Goal: Task Accomplishment & Management: Complete application form

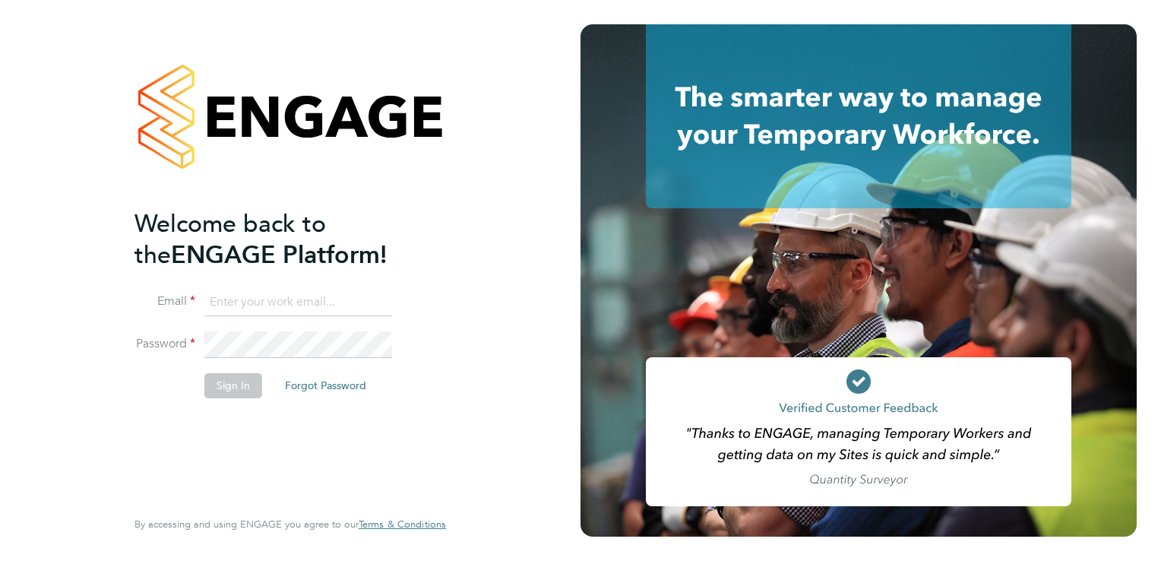
type input "aasiya.dudha@torus.co.uk"
click at [213, 383] on button "Sign In" at bounding box center [233, 385] width 58 height 24
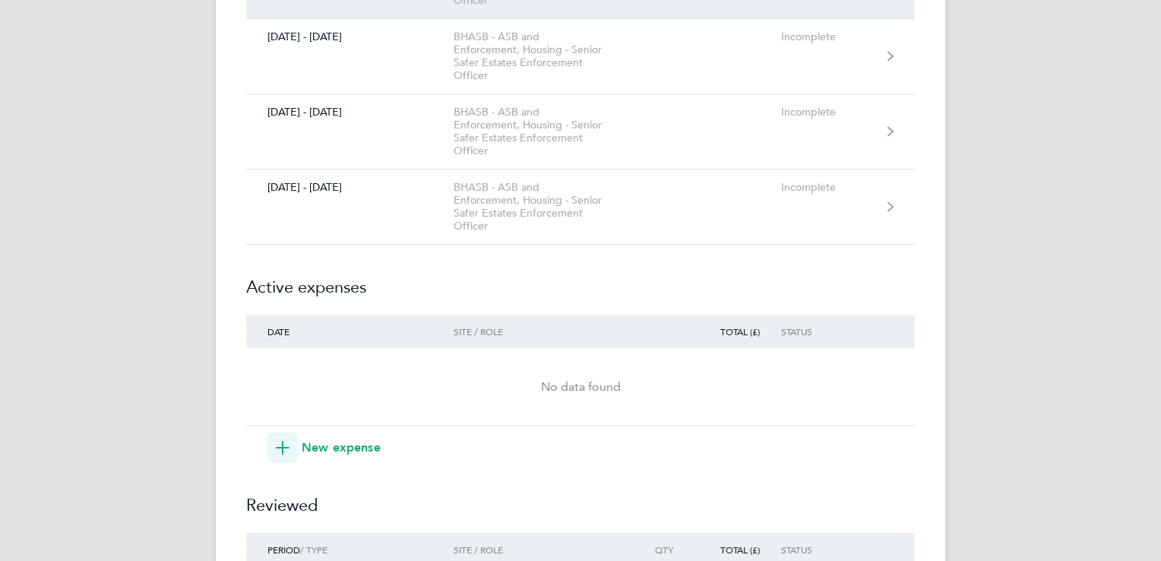
scroll to position [456, 0]
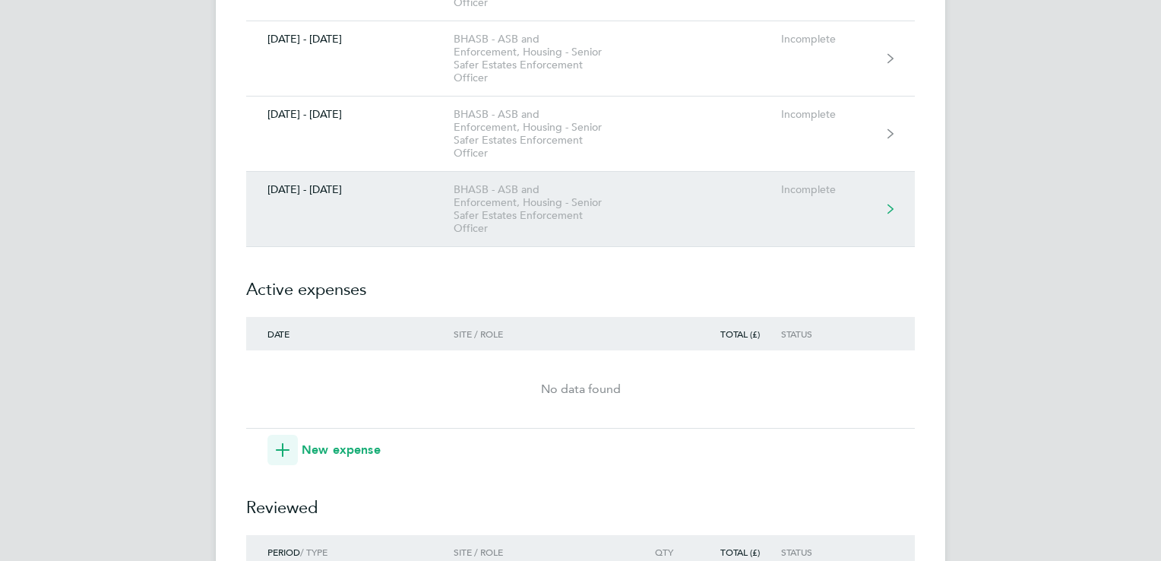
click at [447, 207] on link "[DATE] - [DATE] BHASB - ASB and Enforcement, Housing - Senior Safer Estates Enf…" at bounding box center [580, 209] width 668 height 75
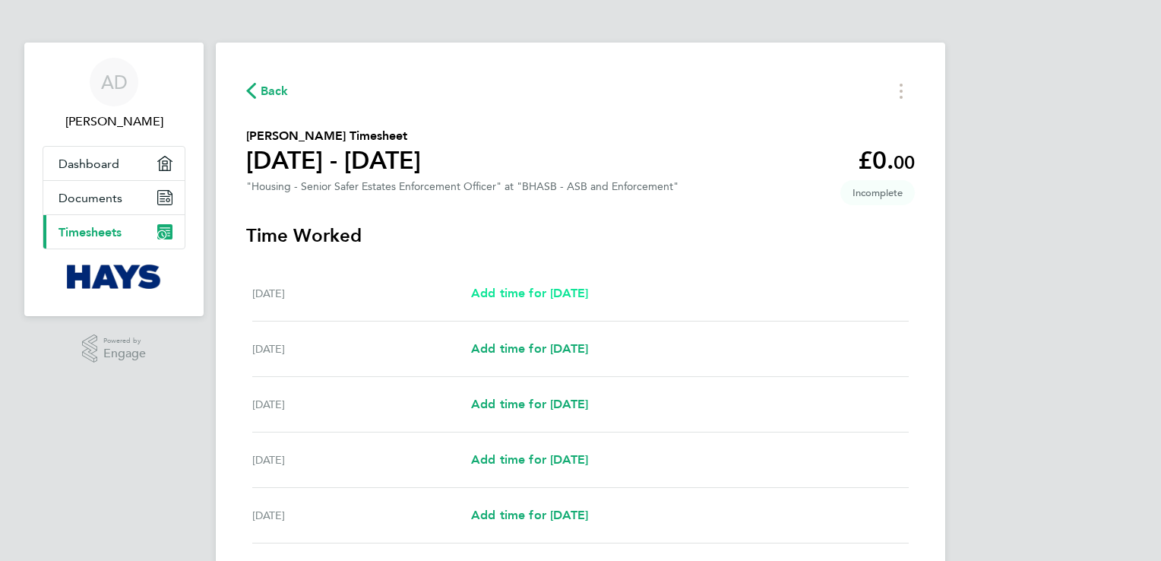
click at [588, 298] on span "Add time for [DATE]" at bounding box center [529, 293] width 117 height 14
select select "30"
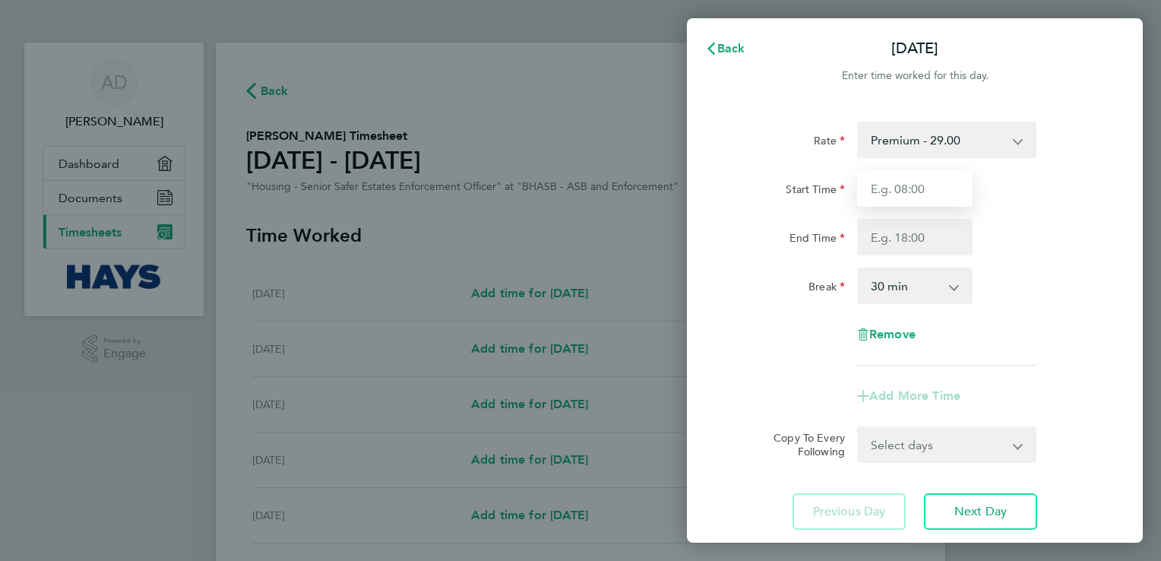
click at [924, 180] on input "Start Time" at bounding box center [914, 188] width 115 height 36
type input "07:45"
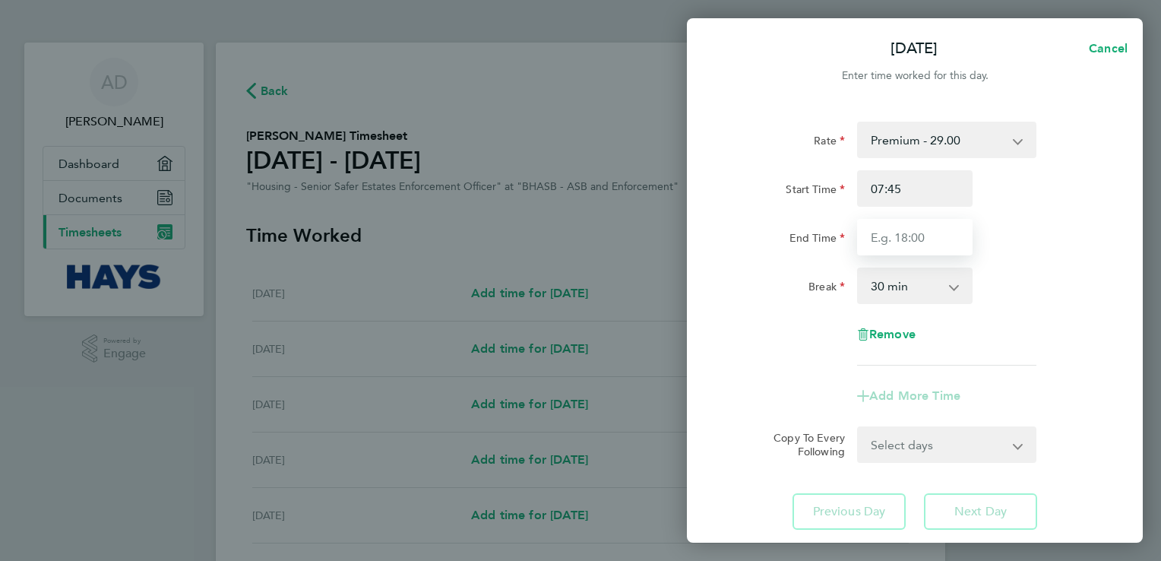
click at [907, 226] on input "End Time" at bounding box center [914, 237] width 115 height 36
type input "17:00"
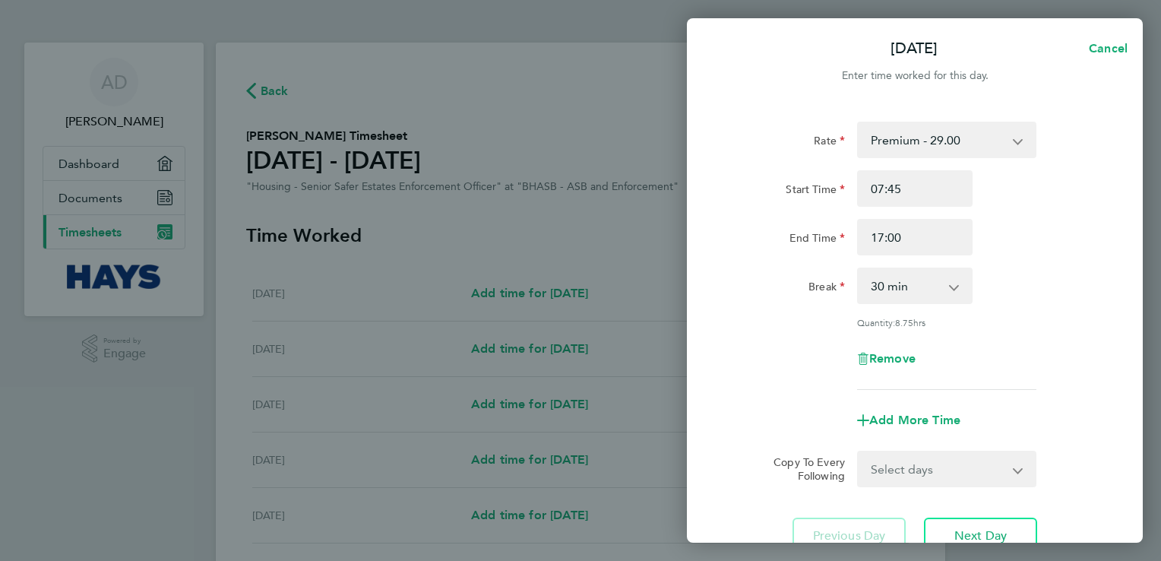
click at [726, 469] on div "Copy To Every Following Select days Day Weekday (Mon-Fri) Weekend (Sat-Sun) [DA…" at bounding box center [914, 468] width 383 height 36
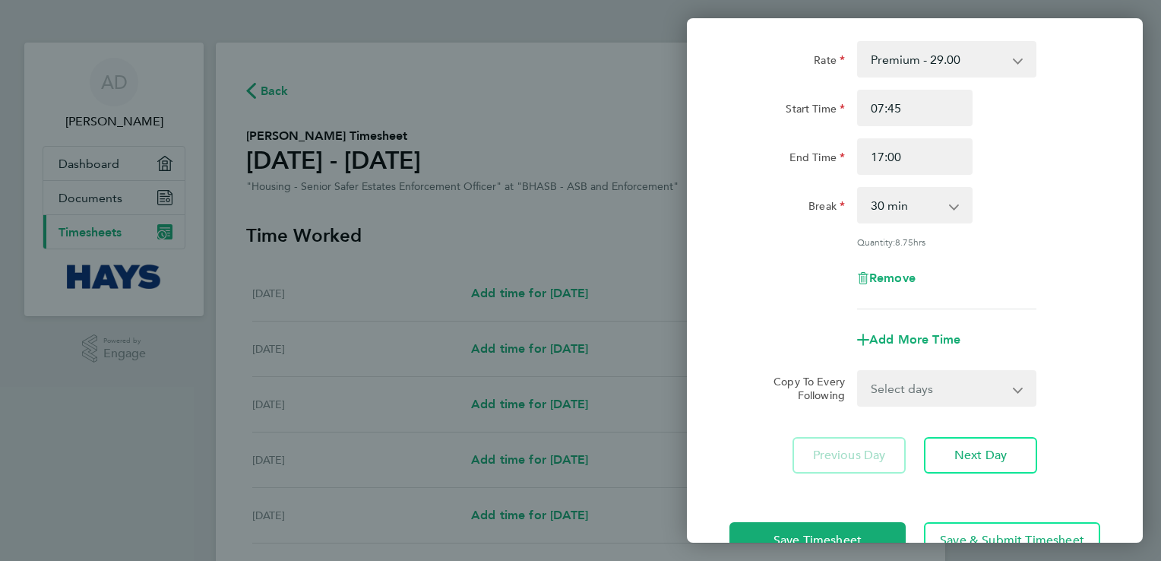
scroll to position [125, 0]
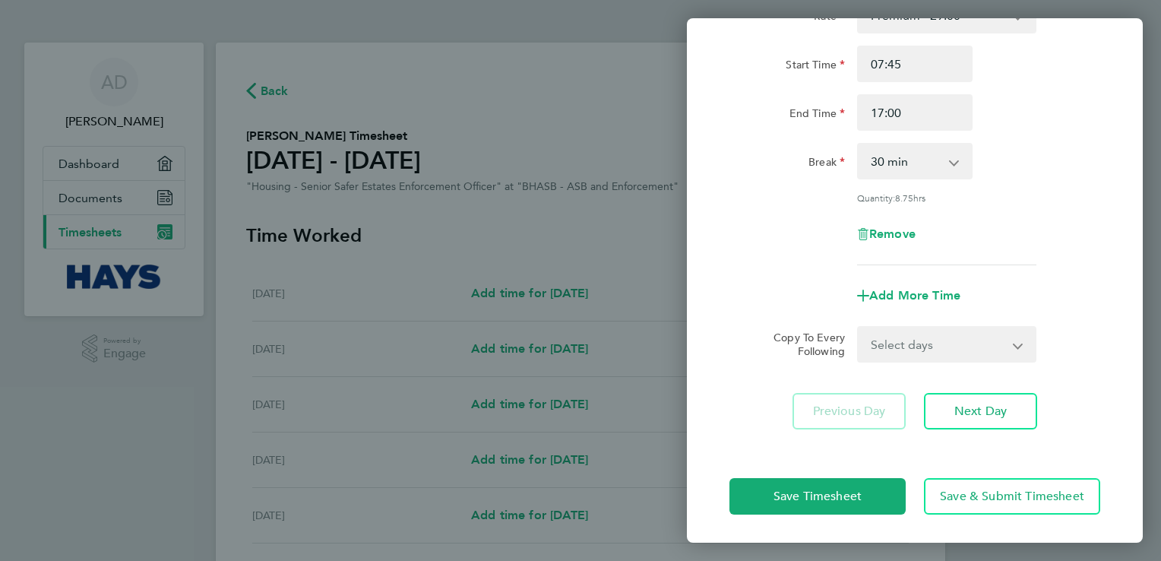
click at [957, 158] on app-icon-cross-button at bounding box center [961, 160] width 18 height 33
click at [973, 160] on div "0 min 15 min 30 min 45 min 60 min 75 min 90 min" at bounding box center [915, 161] width 128 height 36
click at [949, 160] on select "0 min 15 min 30 min 45 min 60 min 75 min 90 min" at bounding box center [905, 160] width 94 height 33
select select "60"
click at [858, 144] on select "0 min 15 min 30 min 45 min 60 min 75 min 90 min" at bounding box center [905, 160] width 94 height 33
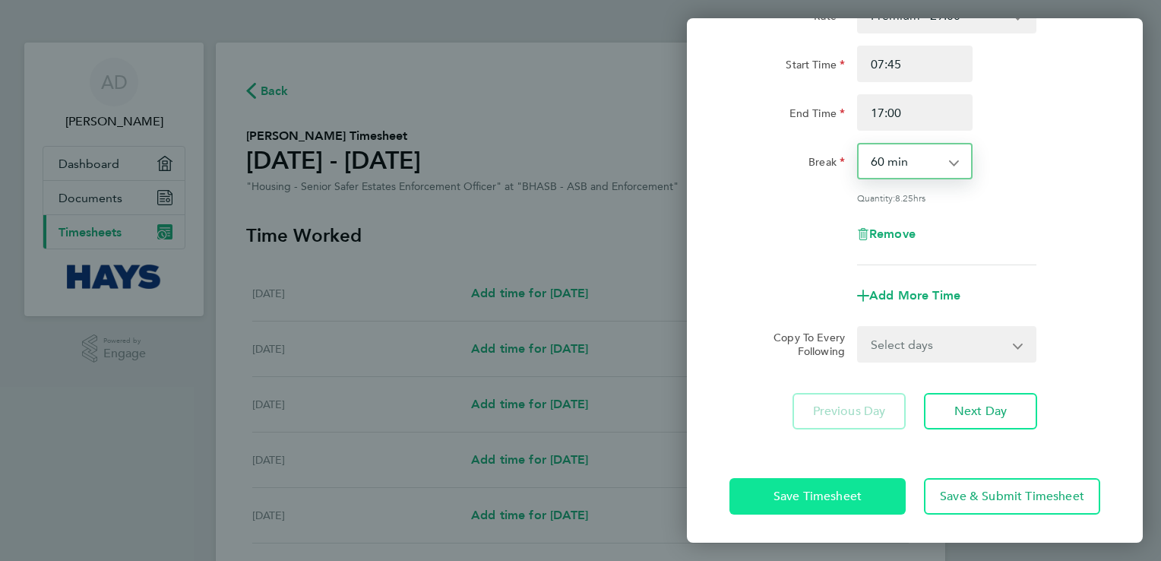
click at [820, 498] on span "Save Timesheet" at bounding box center [817, 495] width 88 height 15
